Goal: Navigation & Orientation: Find specific page/section

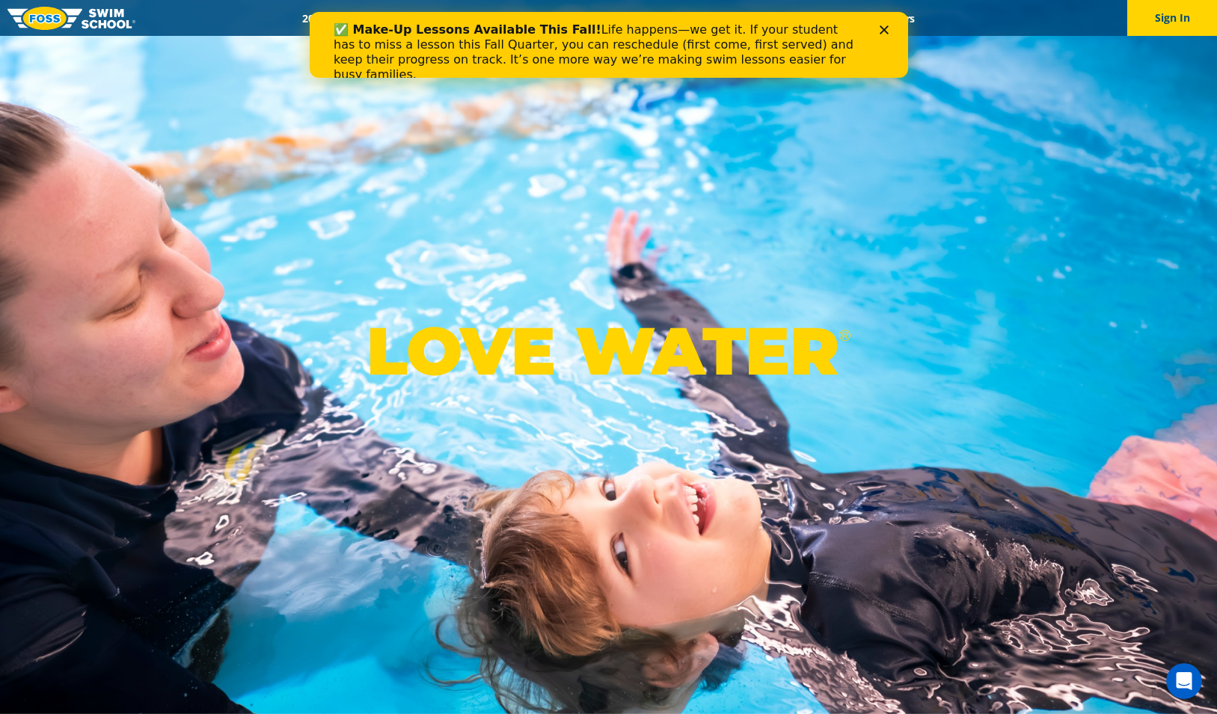
click at [887, 28] on icon "Close" at bounding box center [883, 29] width 9 height 9
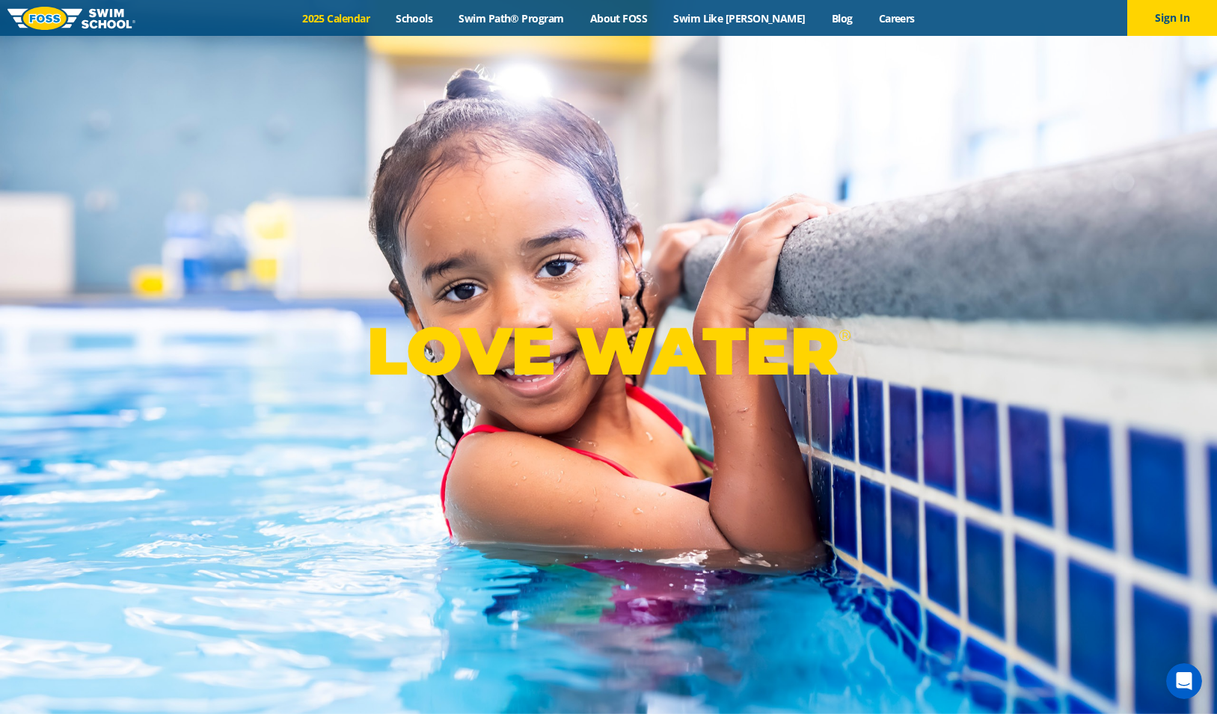
click at [374, 17] on link "2025 Calendar" at bounding box center [335, 18] width 93 height 14
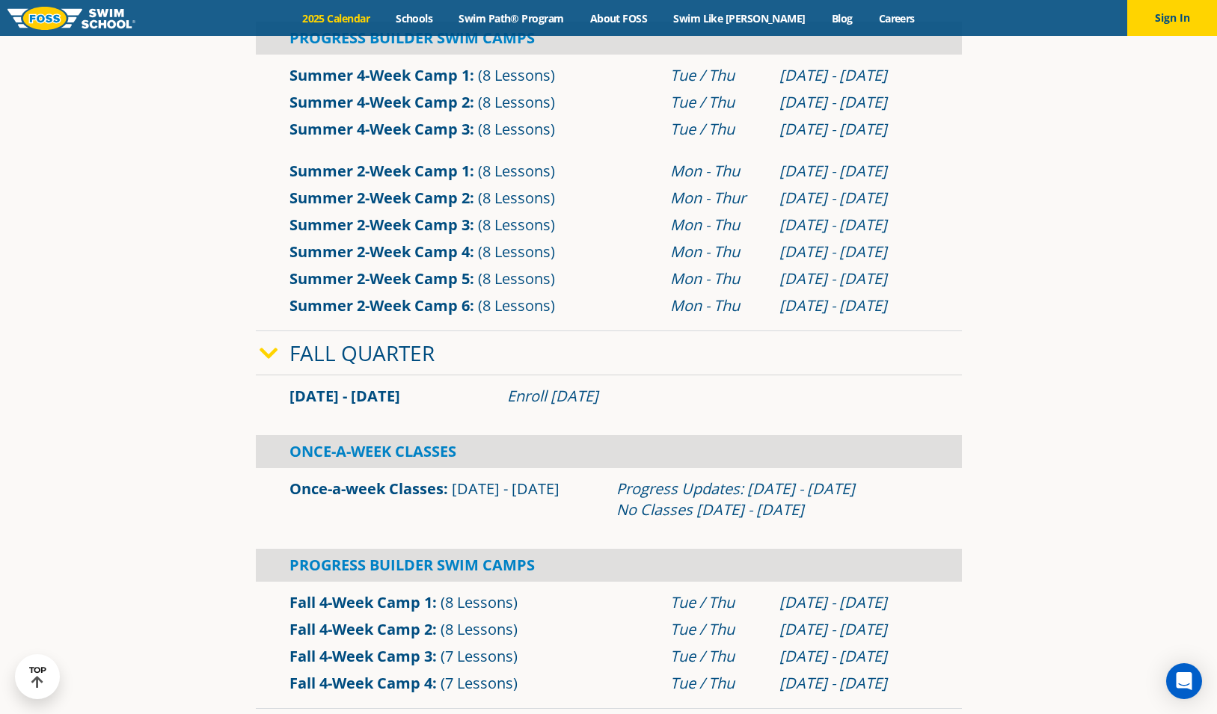
scroll to position [840, 0]
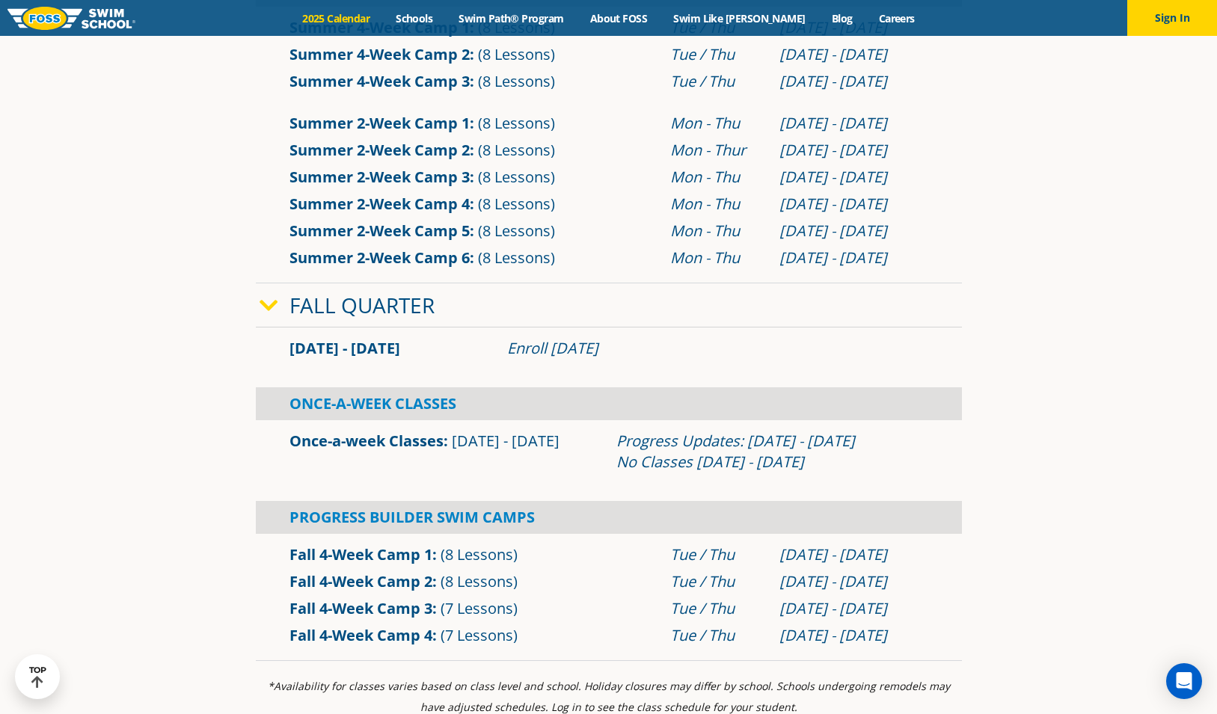
click at [363, 310] on link "Fall Quarter" at bounding box center [361, 305] width 145 height 28
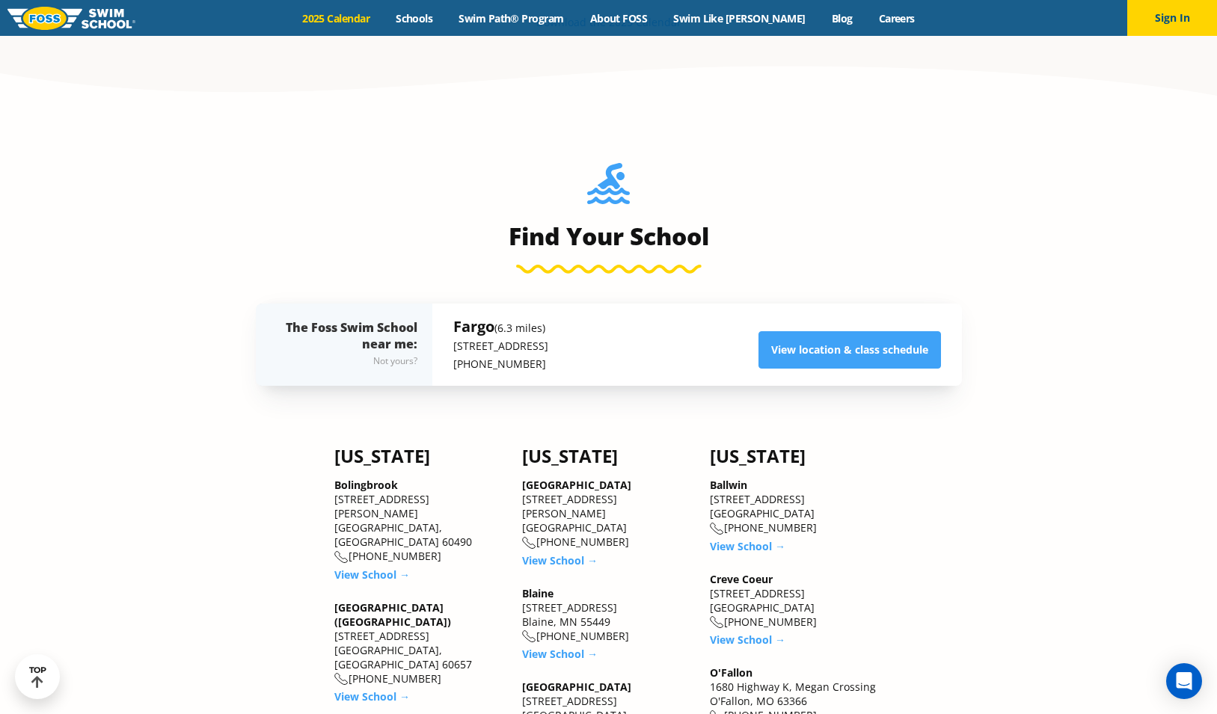
scroll to position [1226, 0]
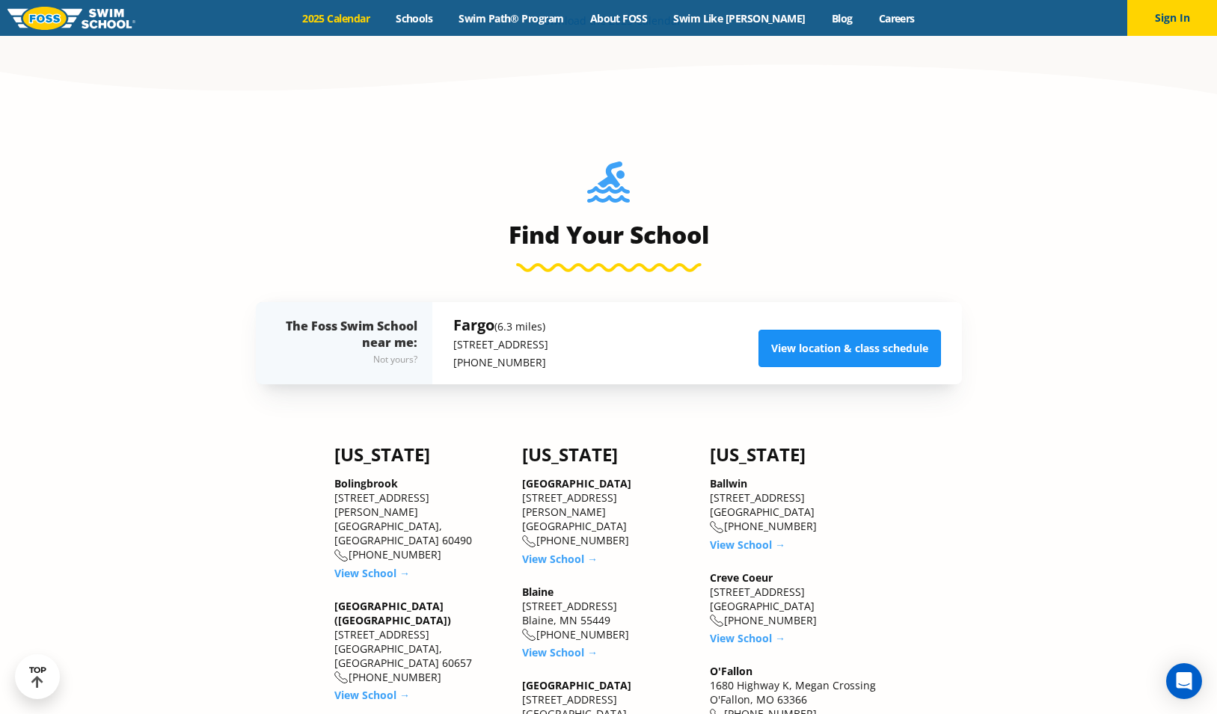
click at [847, 349] on link "View location & class schedule" at bounding box center [849, 348] width 182 height 37
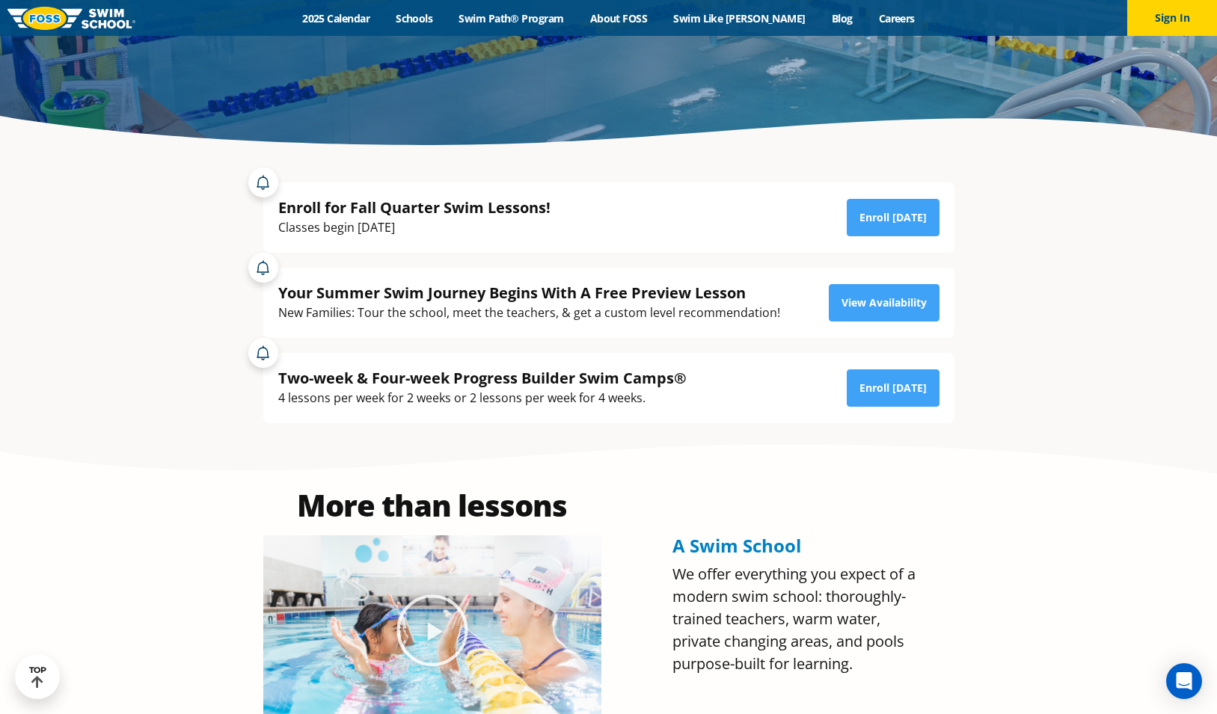
scroll to position [369, 0]
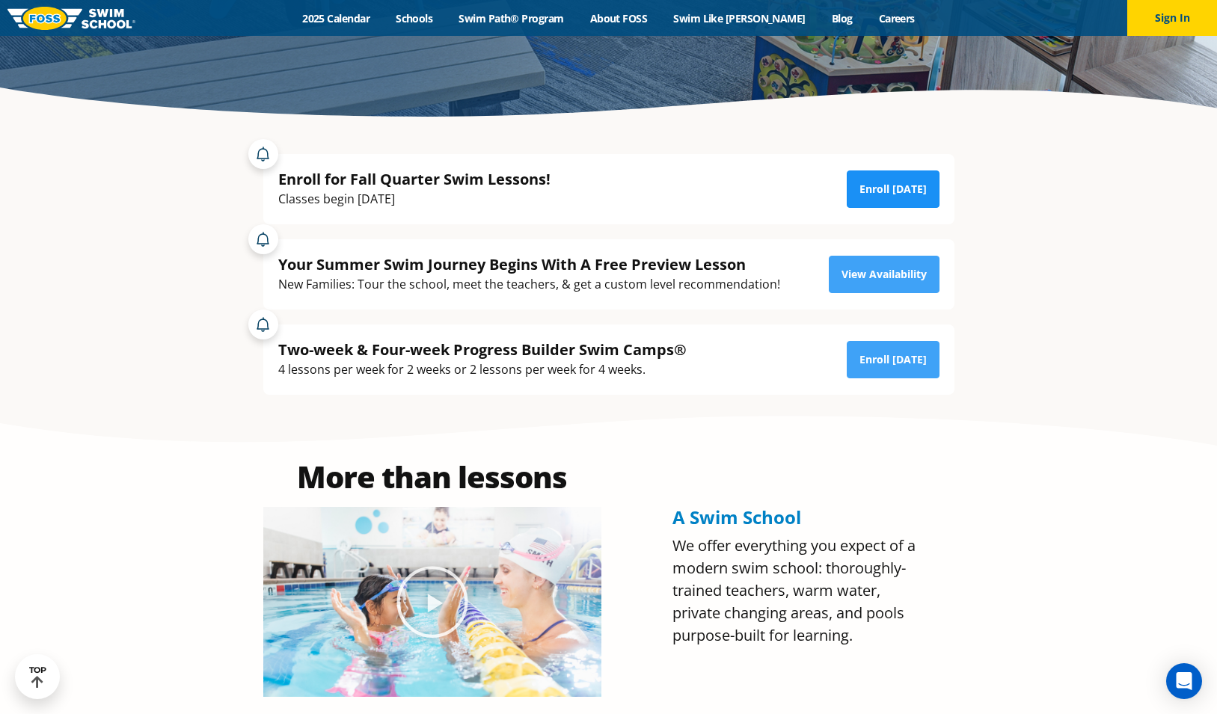
click at [908, 186] on link "Enroll Today" at bounding box center [892, 188] width 93 height 37
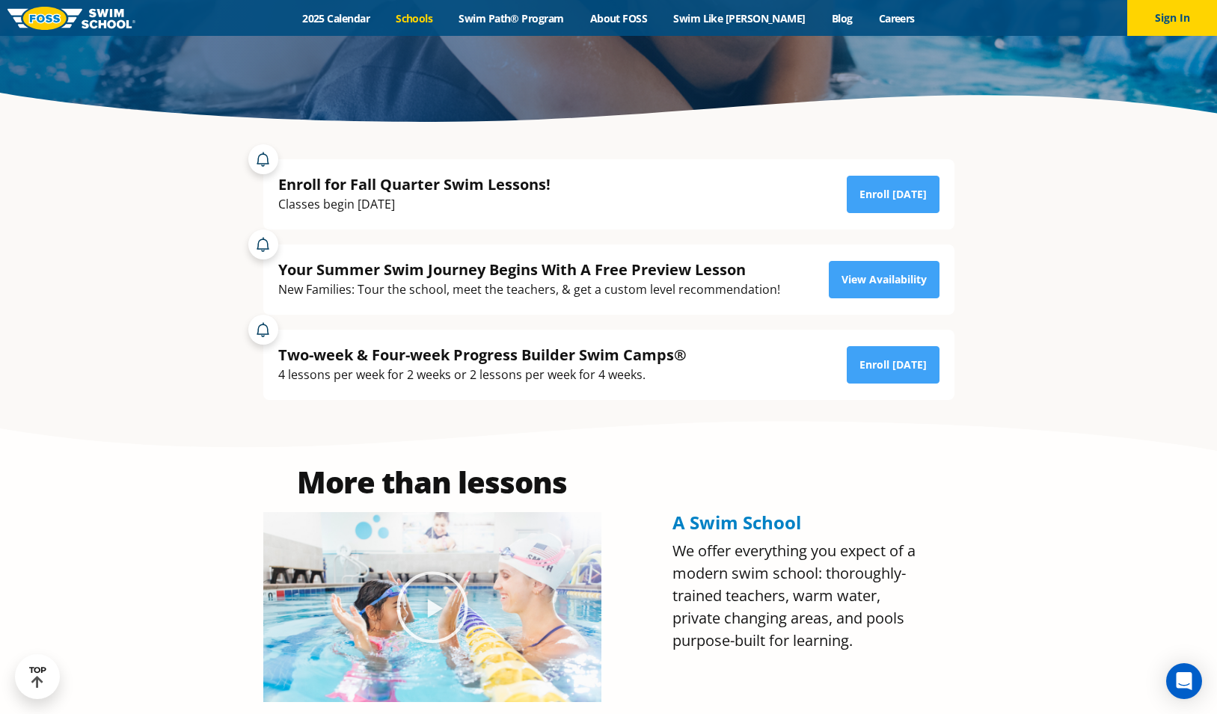
click at [441, 17] on link "Schools" at bounding box center [414, 18] width 63 height 14
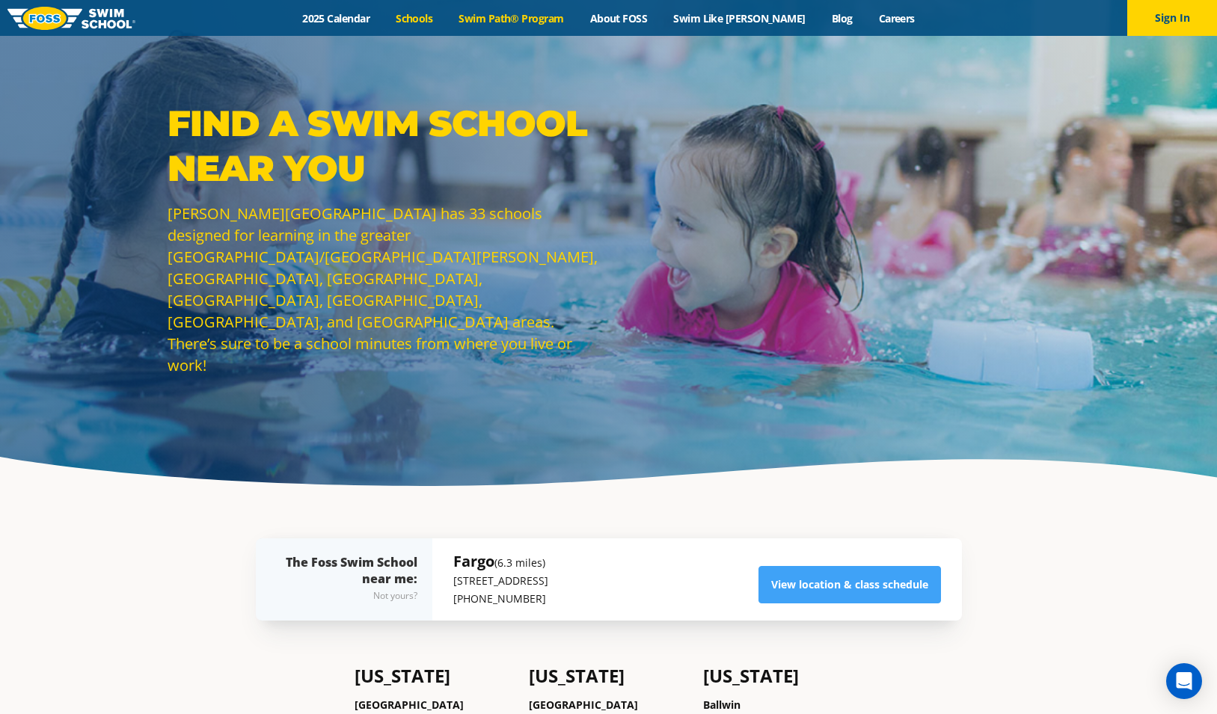
click at [532, 17] on link "Swim Path® Program" at bounding box center [511, 18] width 131 height 14
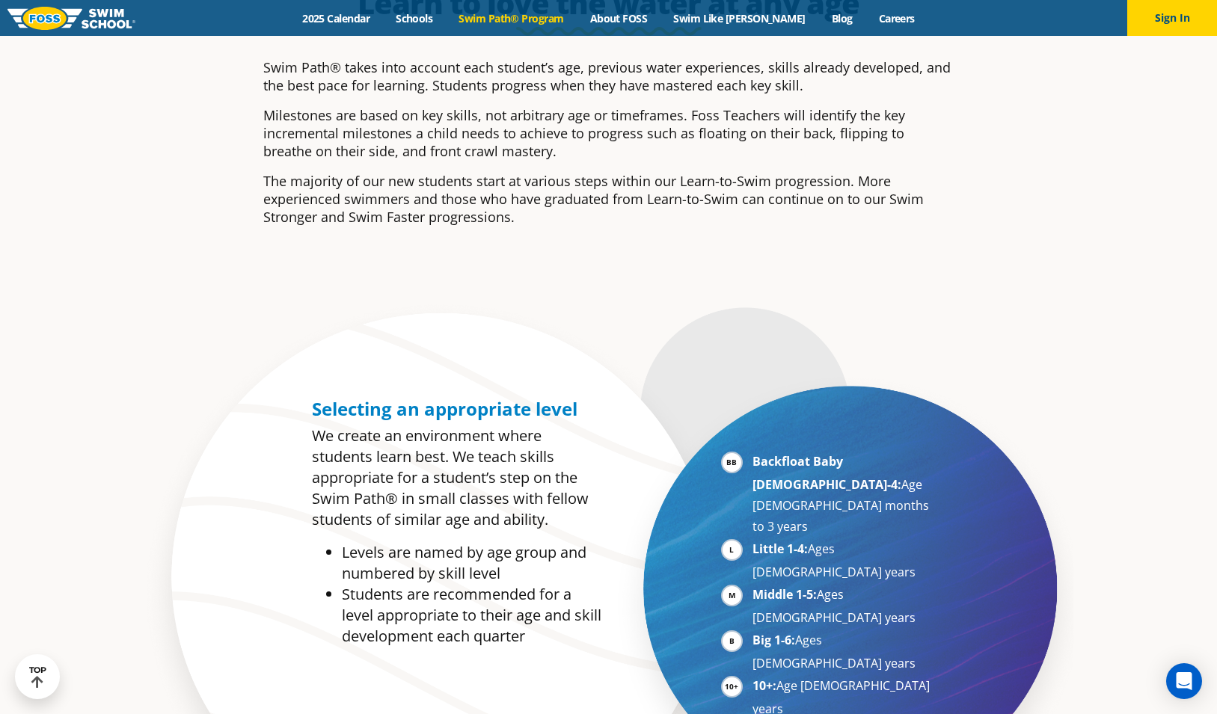
scroll to position [570, 0]
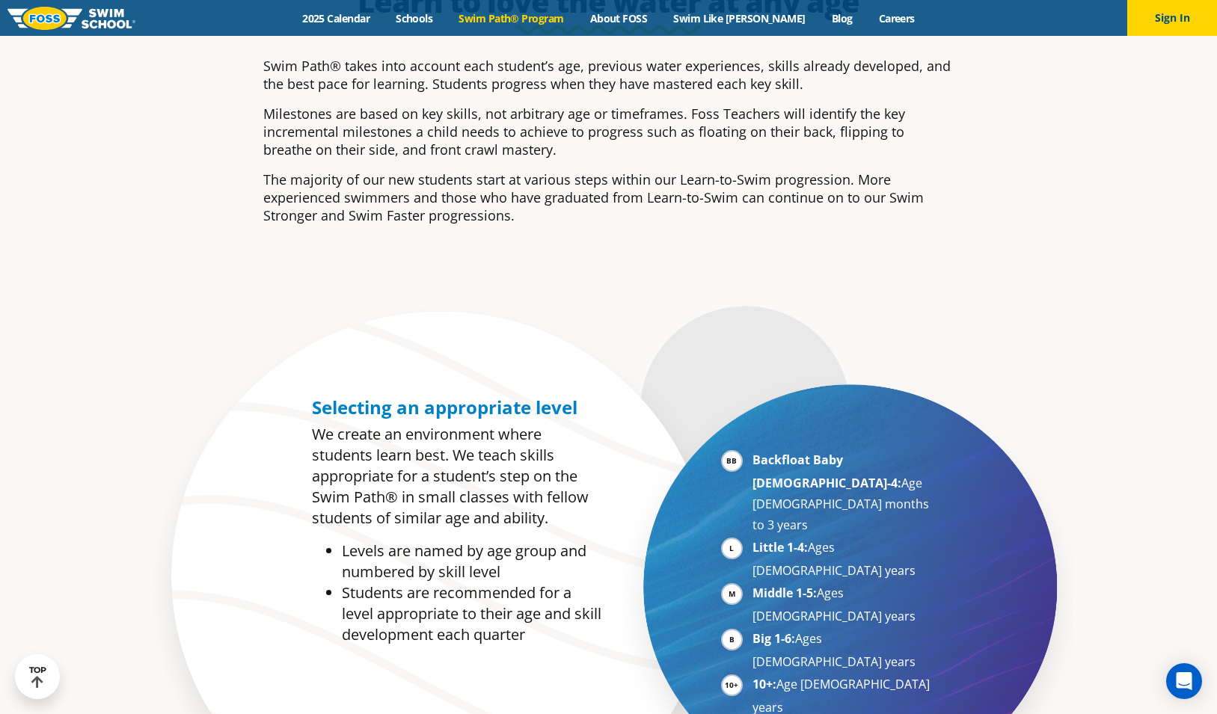
click at [111, 18] on img at bounding box center [71, 18] width 128 height 23
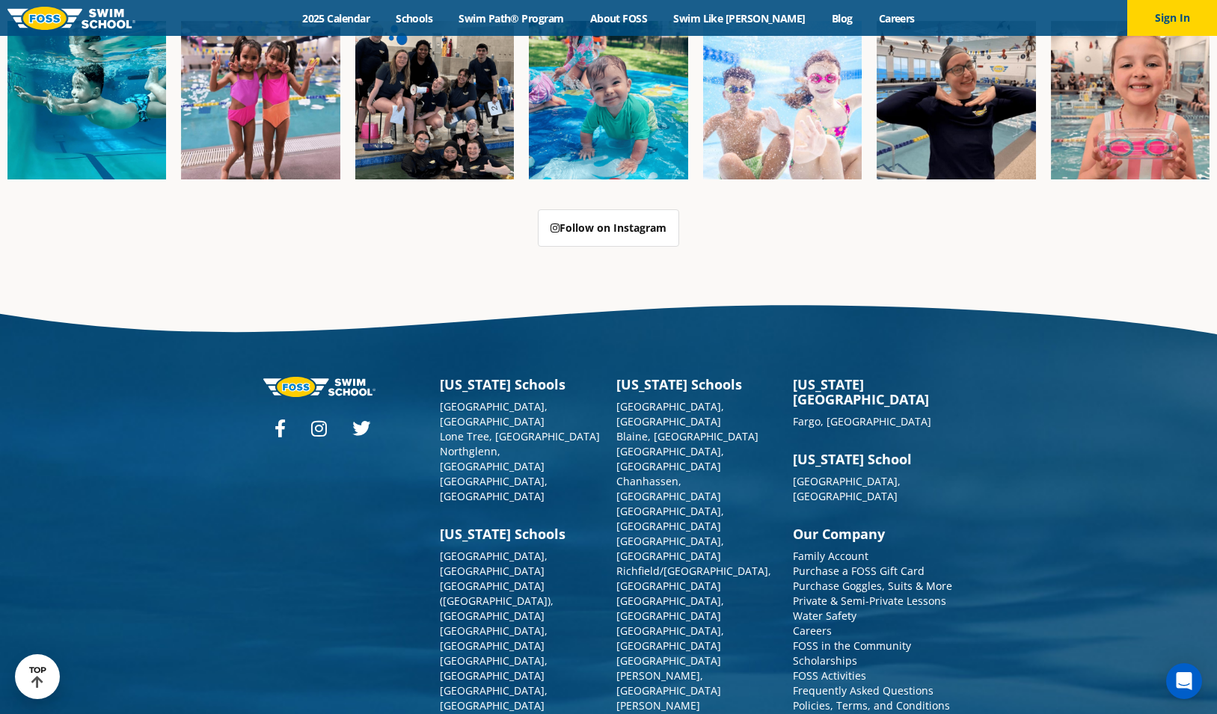
scroll to position [3815, 0]
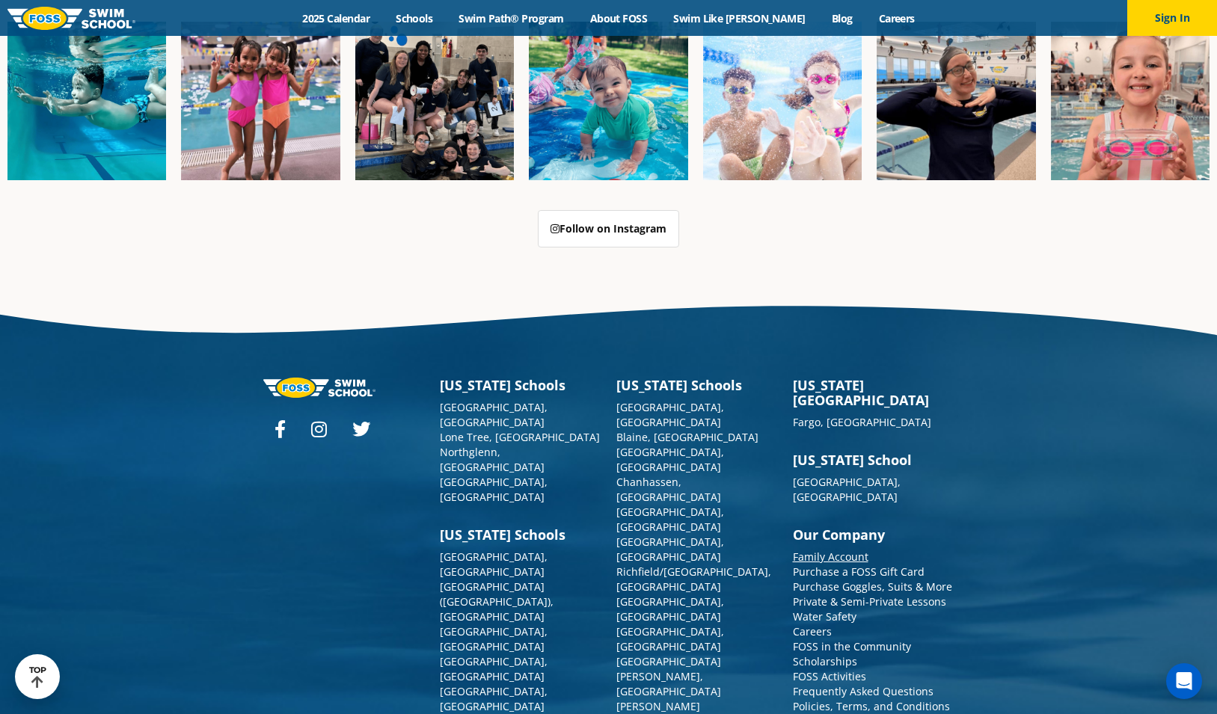
click at [846, 550] on link "Family Account" at bounding box center [831, 557] width 76 height 14
